Goal: Information Seeking & Learning: Learn about a topic

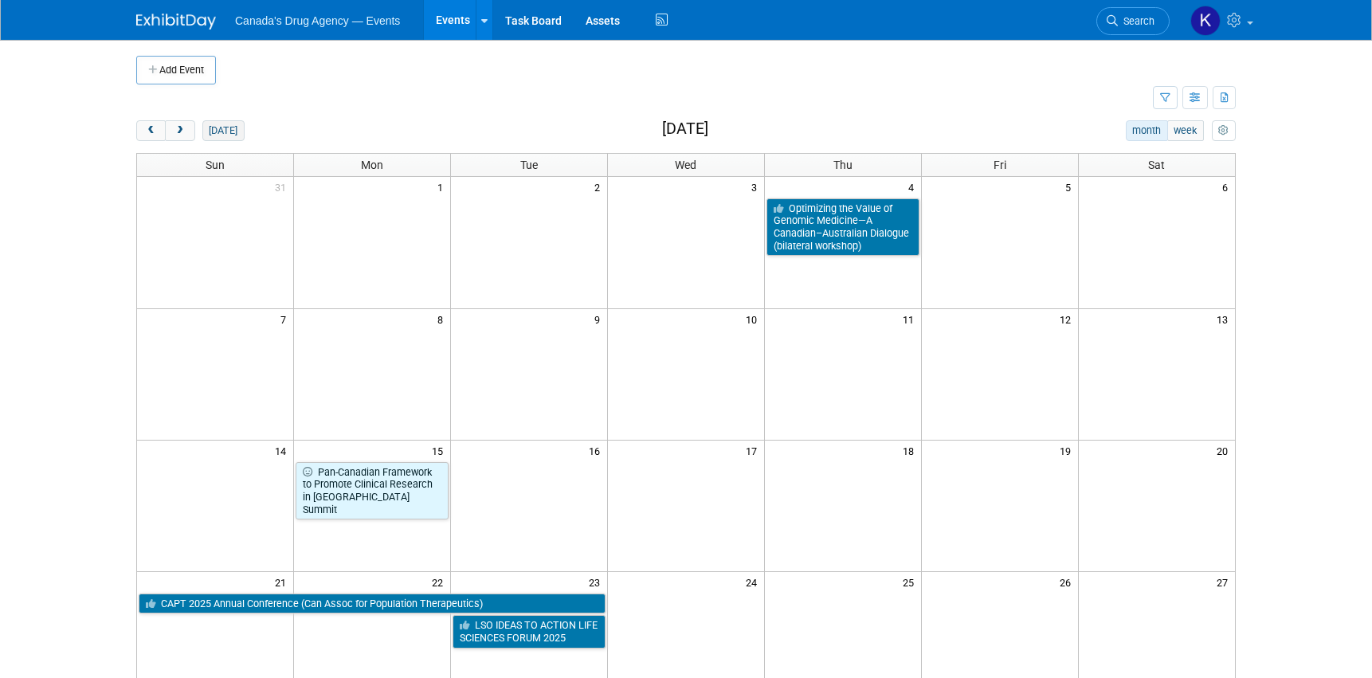
click at [207, 127] on button "[DATE]" at bounding box center [223, 130] width 42 height 21
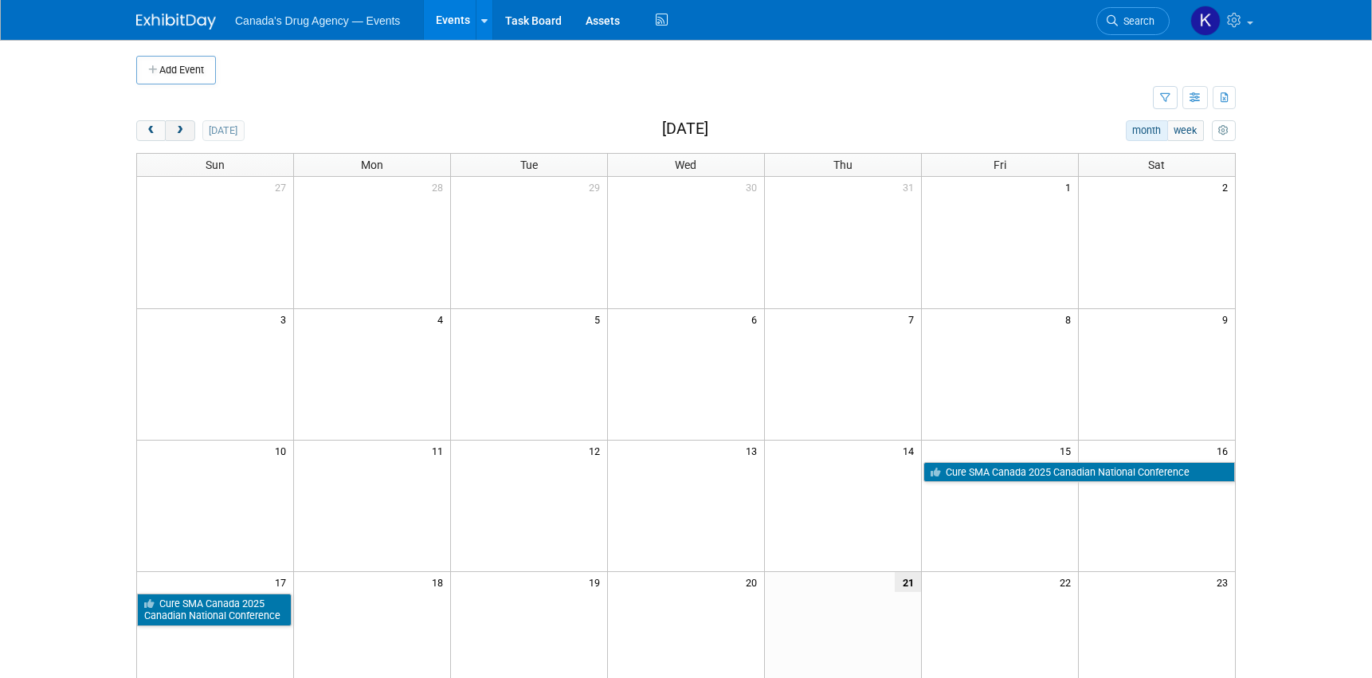
click at [190, 130] on button "next" at bounding box center [179, 130] width 29 height 21
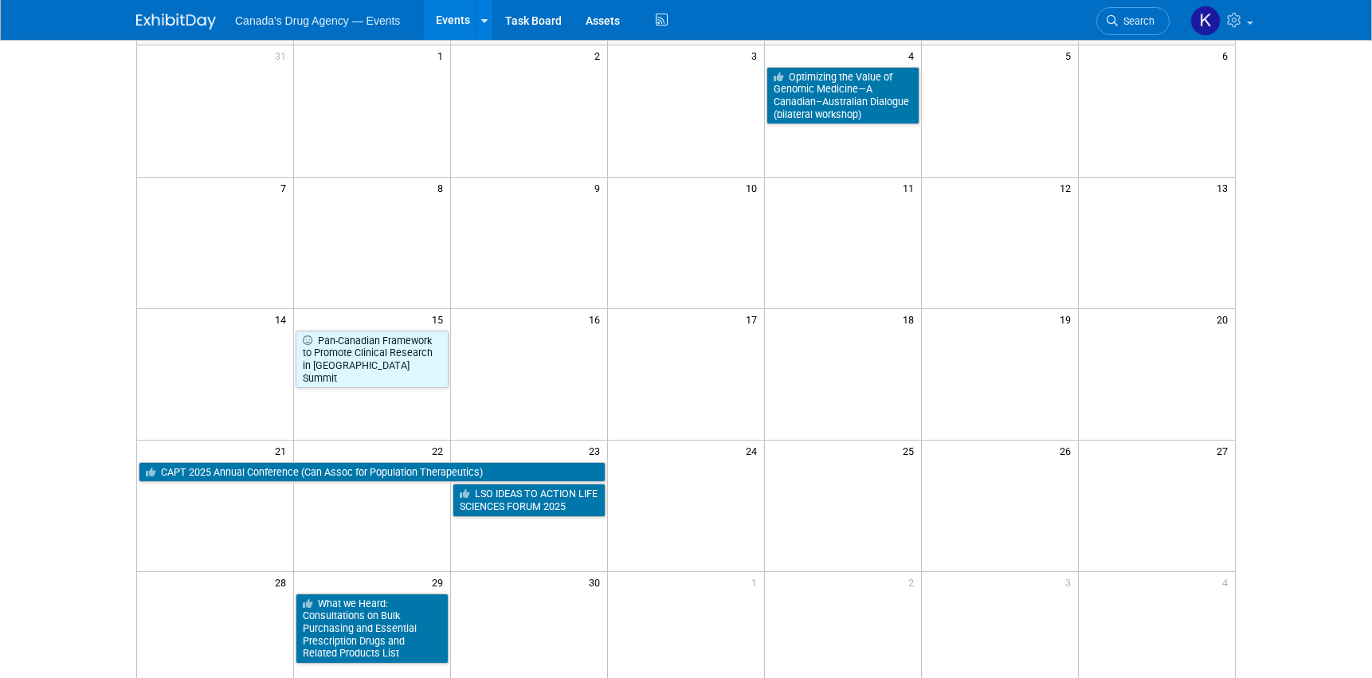
scroll to position [159, 0]
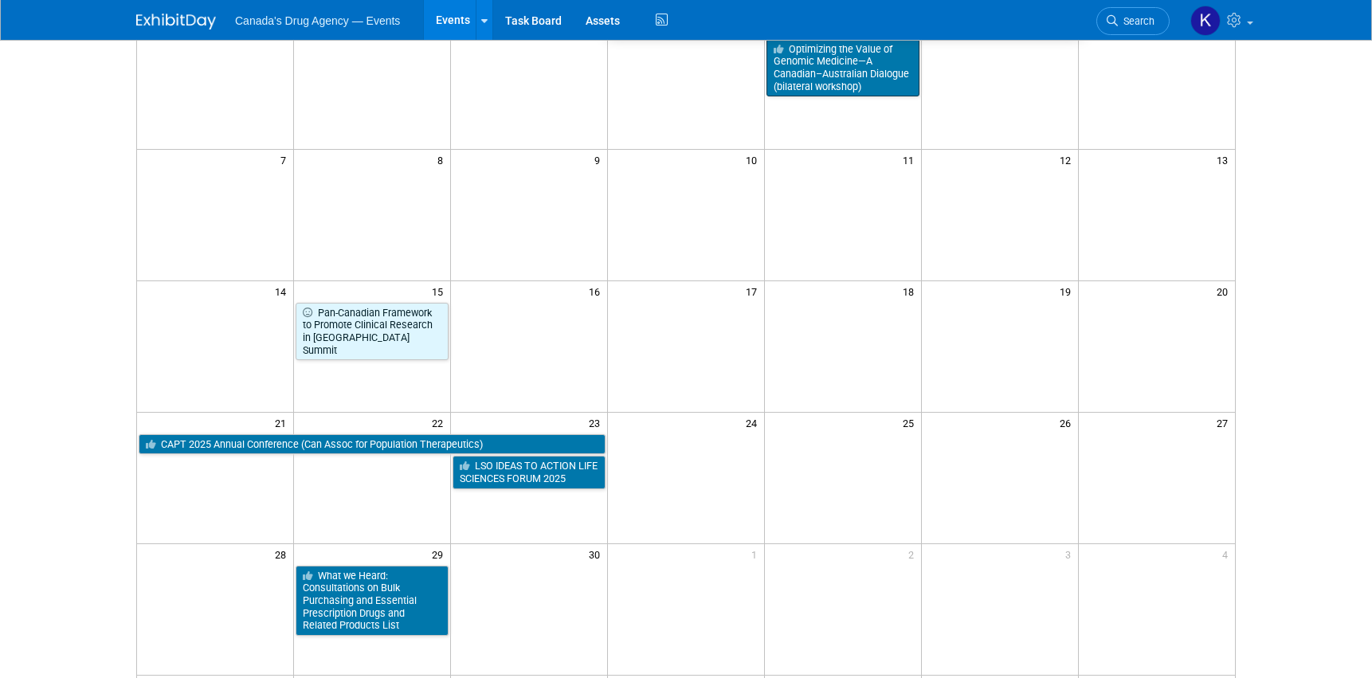
click at [845, 76] on link "Optimizing the Value of Genomic Medicine—A Canadian–Australian Dialogue (bilate…" at bounding box center [842, 68] width 153 height 58
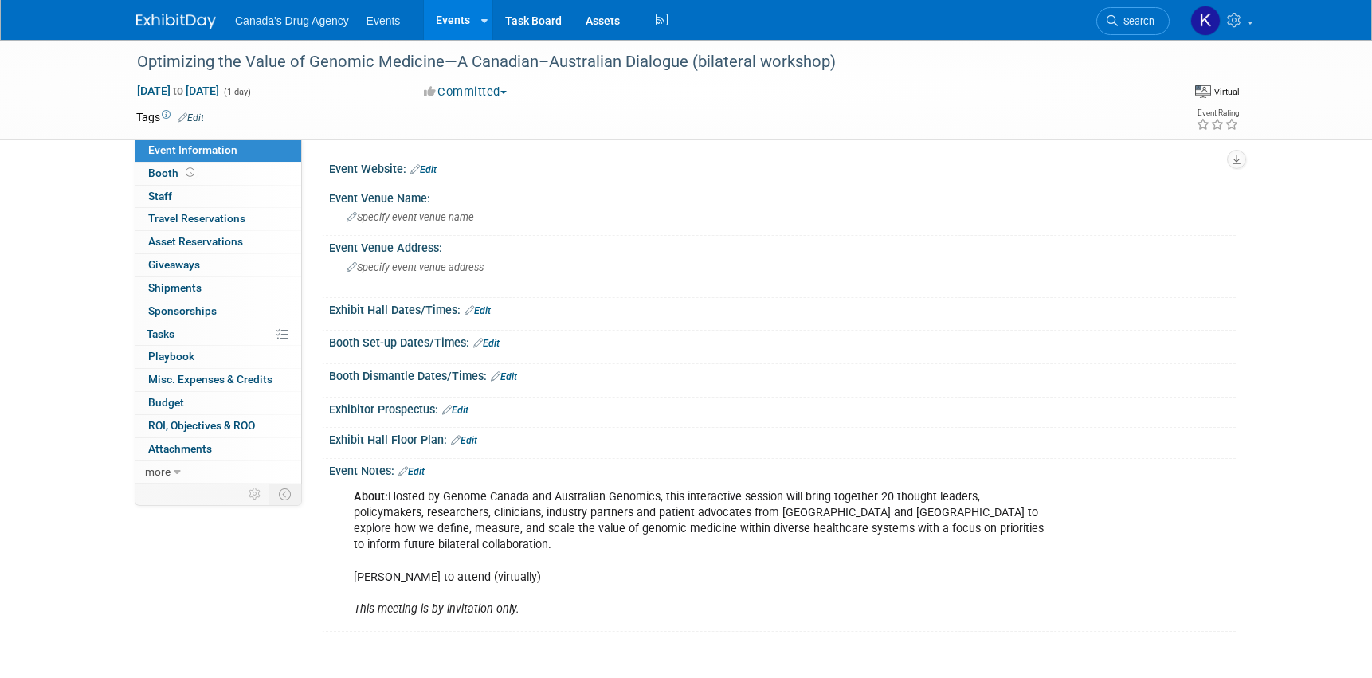
click at [600, 526] on div "About: Hosted by Genome Canada and Australian Genomics, this interactive sessio…" at bounding box center [701, 553] width 718 height 144
click at [170, 8] on link at bounding box center [185, 13] width 99 height 13
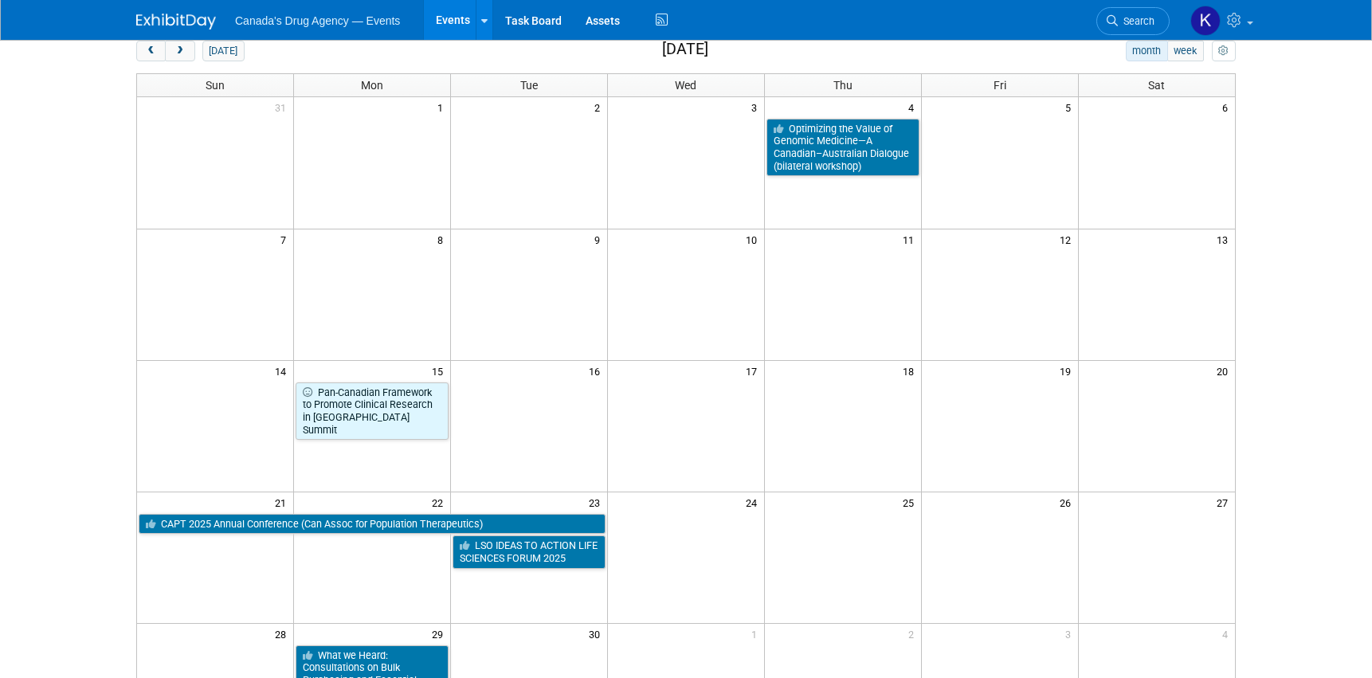
scroll to position [159, 0]
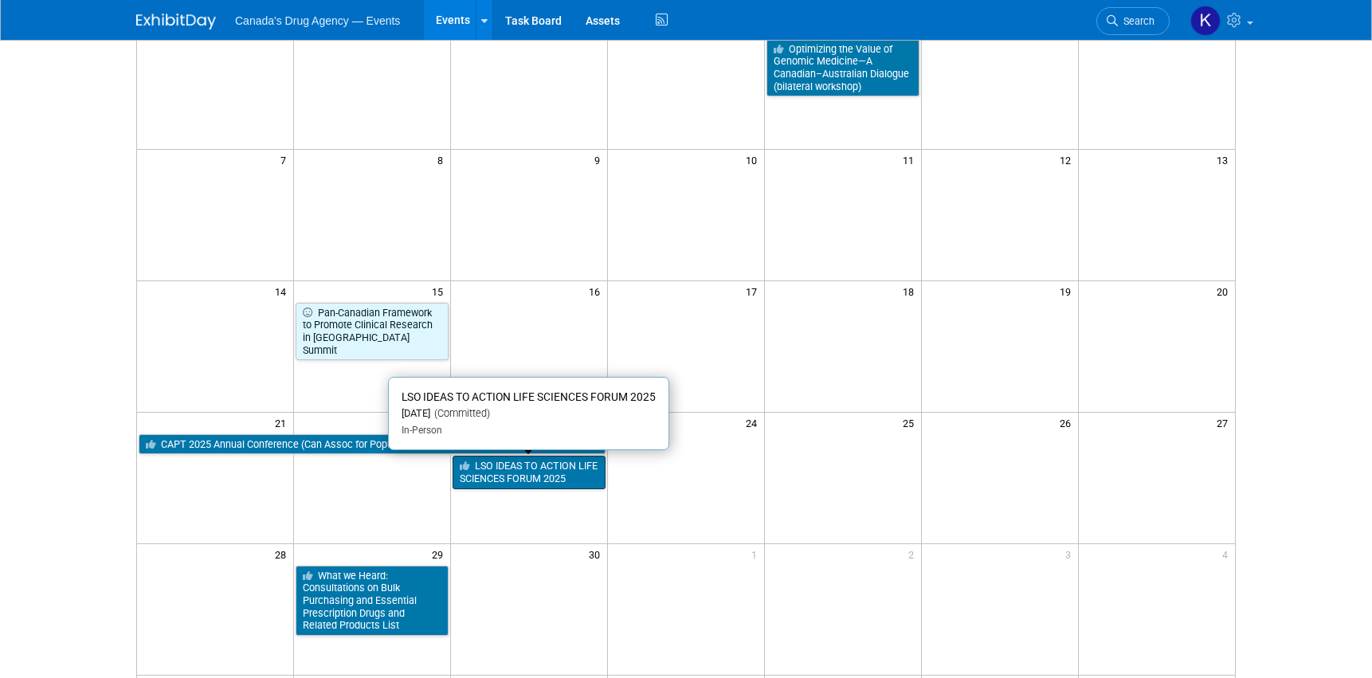
click at [596, 472] on link "LSO IDEAS TO ACTION LIFE SCIENCES FORUM 2025" at bounding box center [528, 472] width 153 height 33
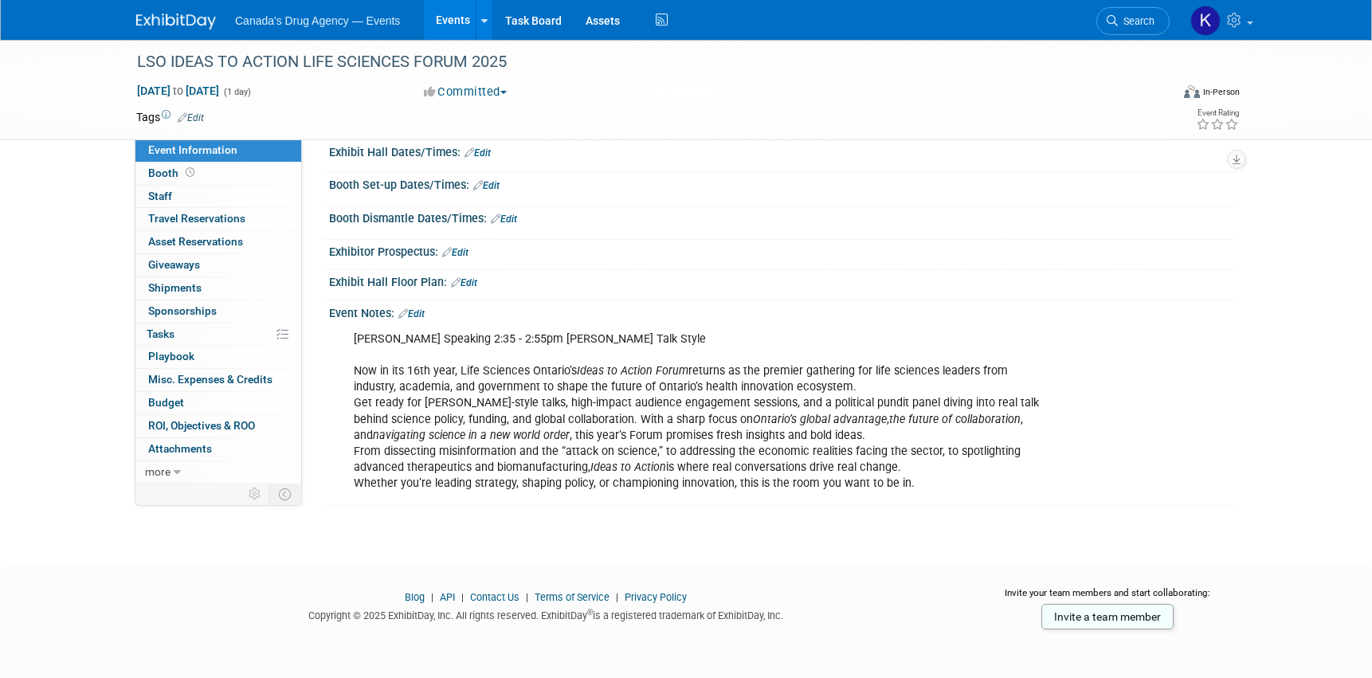
scroll to position [17, 0]
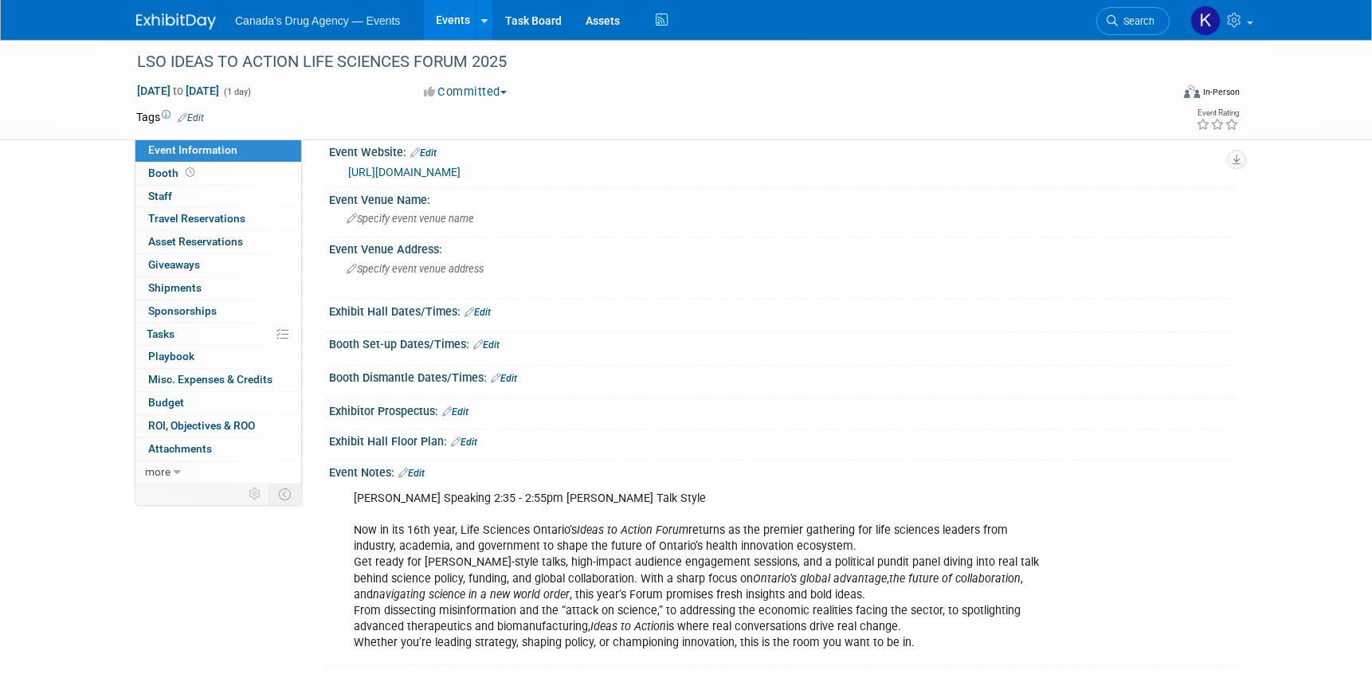
click at [597, 524] on icon "Ideas to Action Forum" at bounding box center [633, 530] width 112 height 14
click at [189, 16] on img at bounding box center [176, 22] width 80 height 16
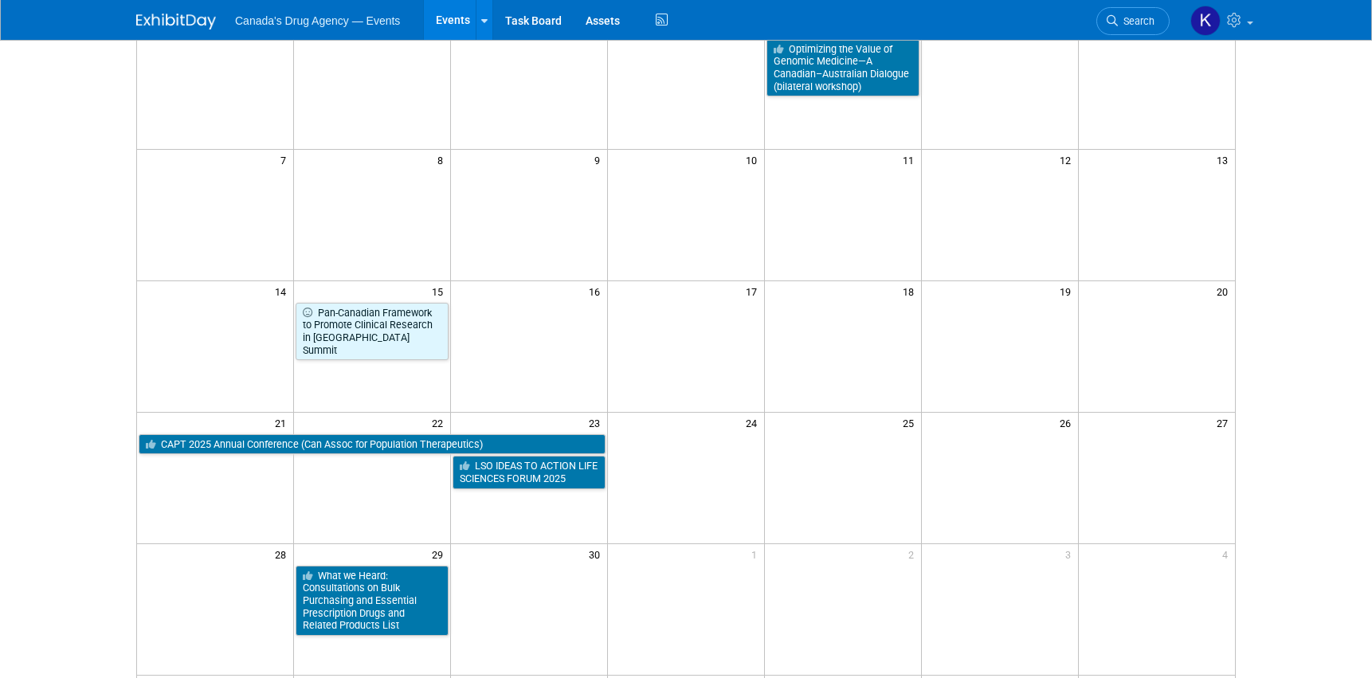
scroll to position [319, 0]
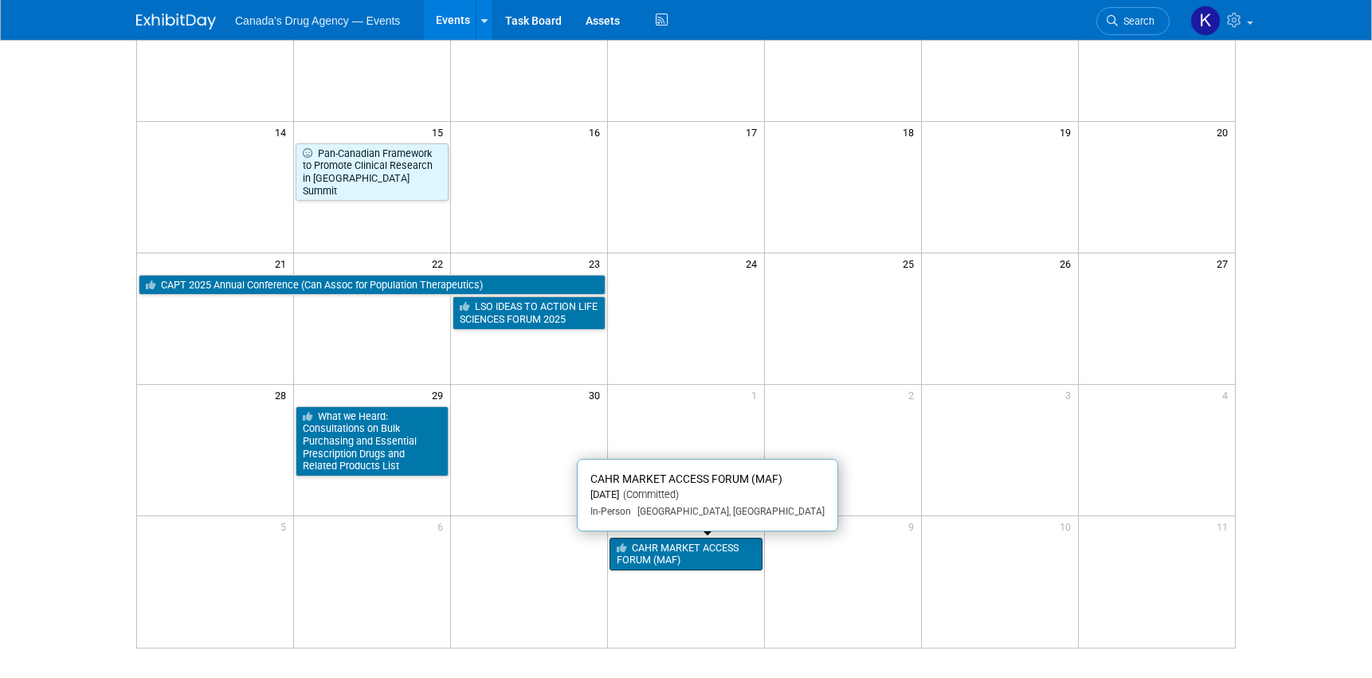
click at [651, 556] on link "CAHR MARKET ACCESS FORUM (MAF)" at bounding box center [685, 554] width 153 height 33
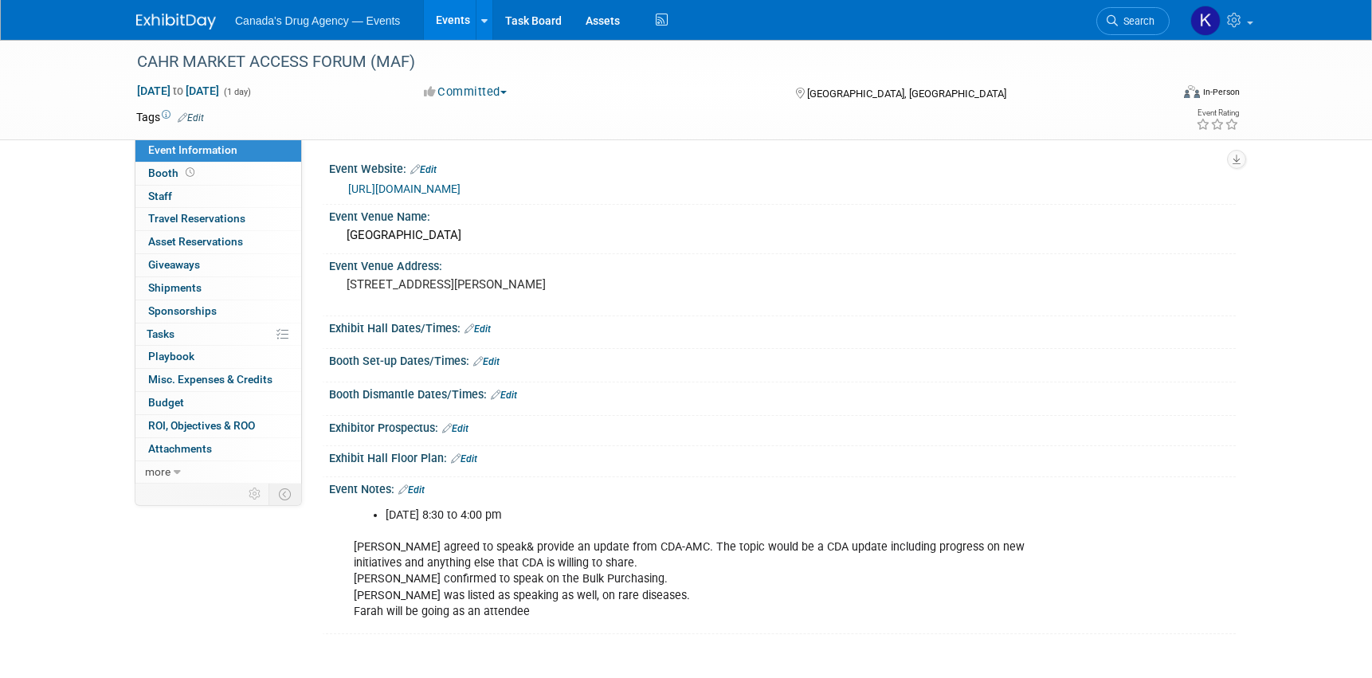
click at [555, 572] on div "October 8 from 8:30 to 4:00 pm Matt McDonald agreed to speak& provide an update…" at bounding box center [701, 563] width 718 height 128
click at [170, 10] on link at bounding box center [185, 13] width 99 height 13
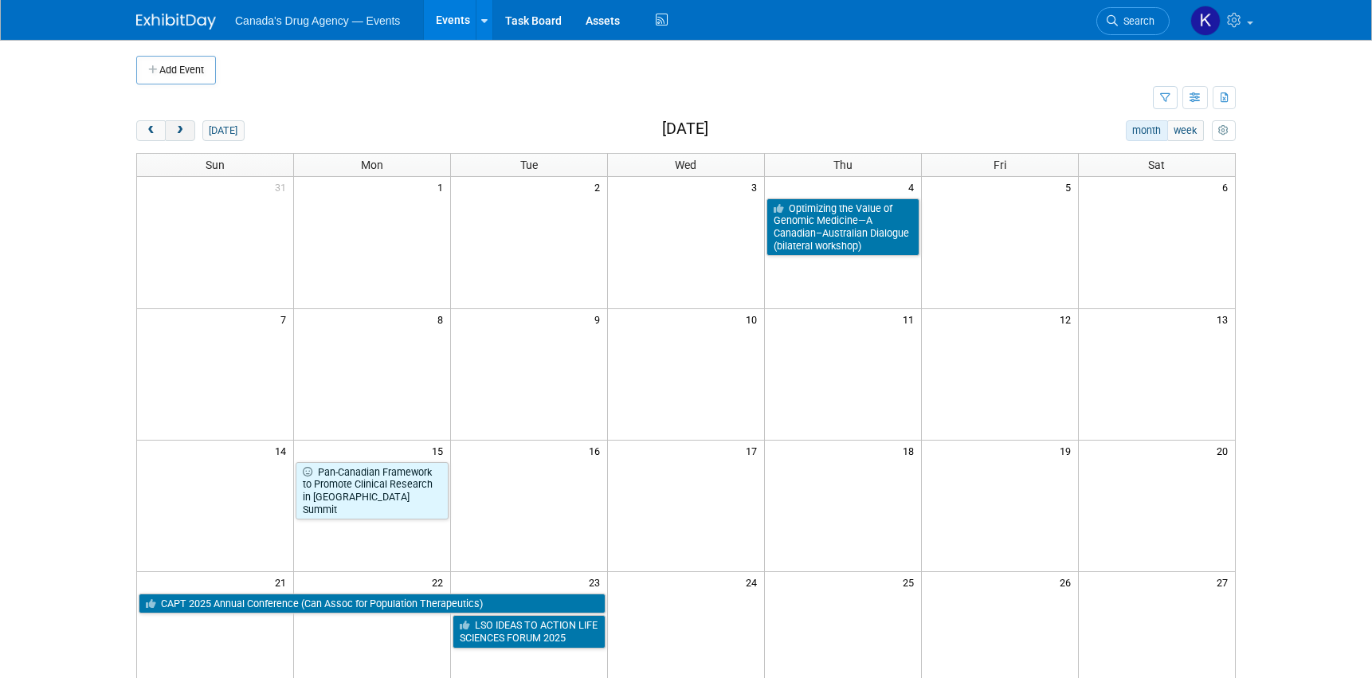
click at [186, 127] on button "next" at bounding box center [179, 130] width 29 height 21
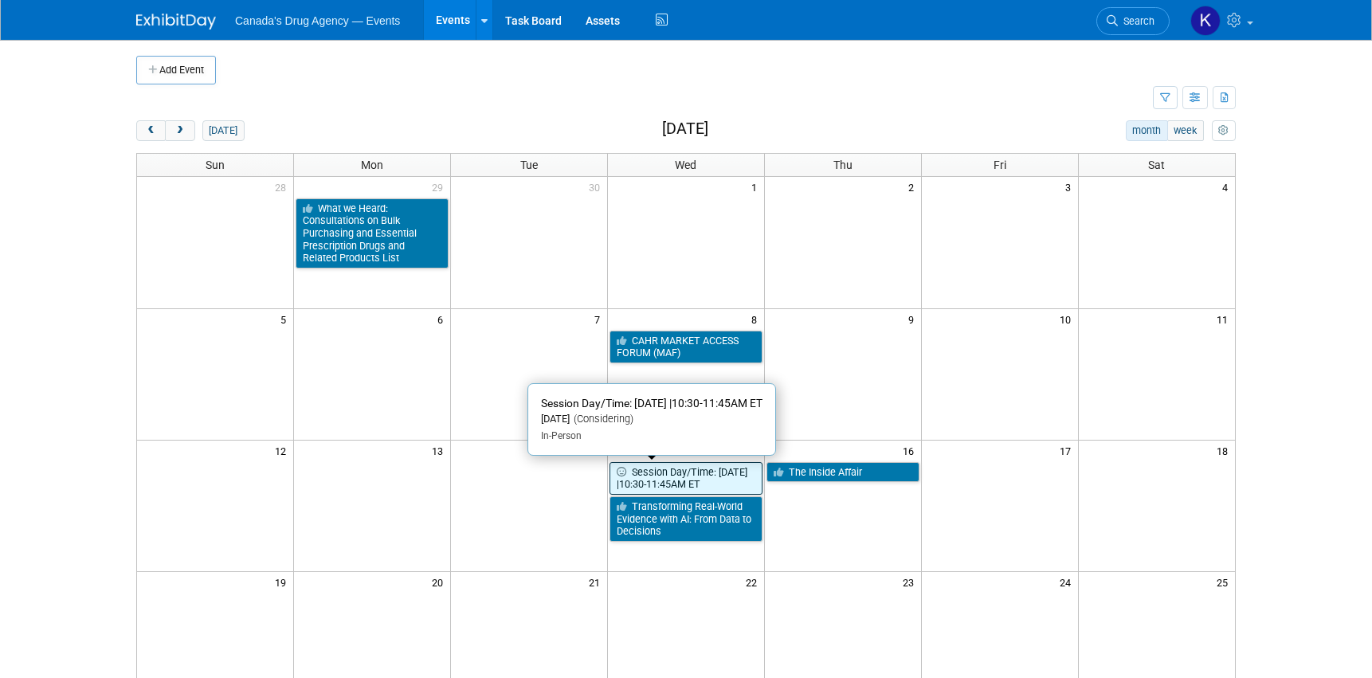
click at [640, 491] on link "Session Day/Time: [DATE] |10:30-11:45AM ET" at bounding box center [685, 478] width 153 height 33
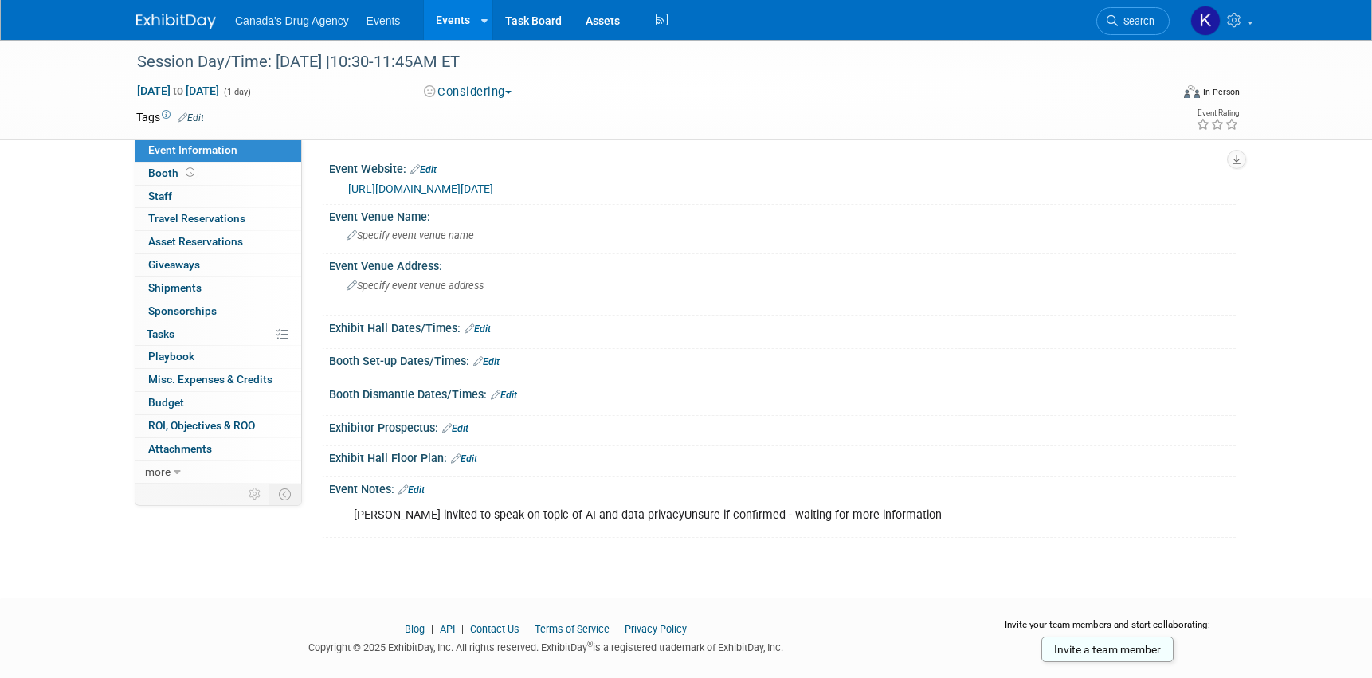
click at [214, 550] on div "Session Day/Time: Tuesday, October 28 |10:30-11:45AM ET Oct 15, 2025 to Oct 15,…" at bounding box center [686, 305] width 1372 height 530
click at [179, 574] on body "Canada's Drug Agency — Events Events Add Event Bulk Upload Events Shareable Eve…" at bounding box center [686, 339] width 1372 height 678
click at [221, 574] on body "Canada's Drug Agency — Events Events Add Event Bulk Upload Events Shareable Eve…" at bounding box center [686, 339] width 1372 height 678
